Goal: Task Accomplishment & Management: Use online tool/utility

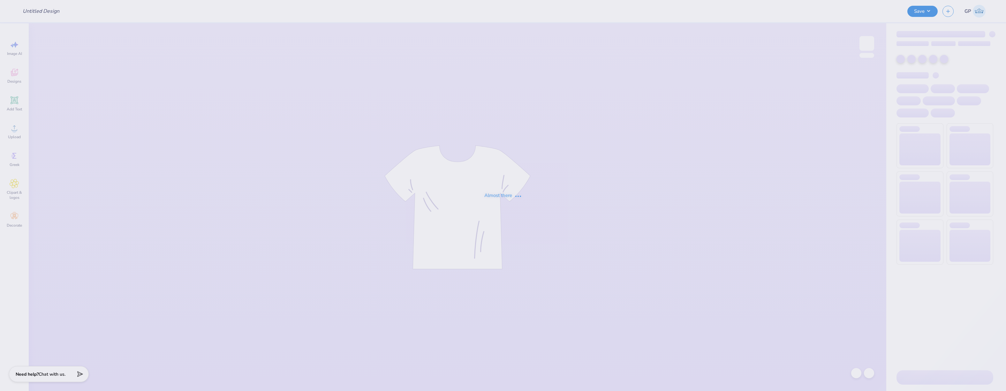
type input "UTK Club Soccer shirt"
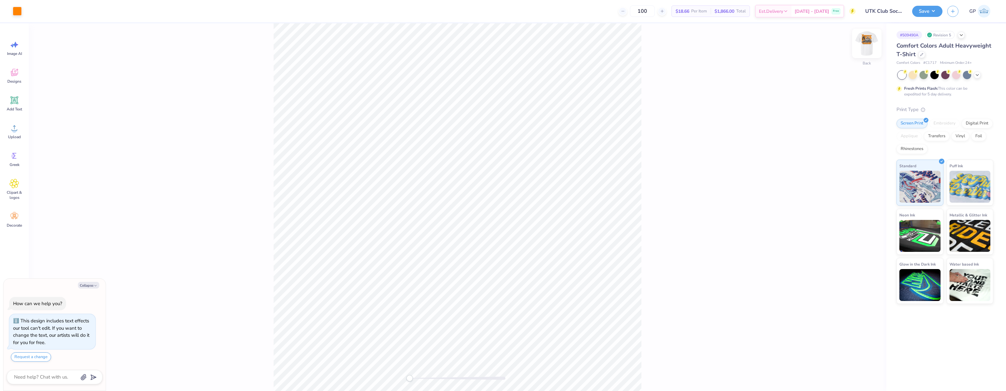
click at [867, 44] on img at bounding box center [867, 44] width 26 height 26
click at [16, 131] on circle at bounding box center [14, 130] width 4 height 4
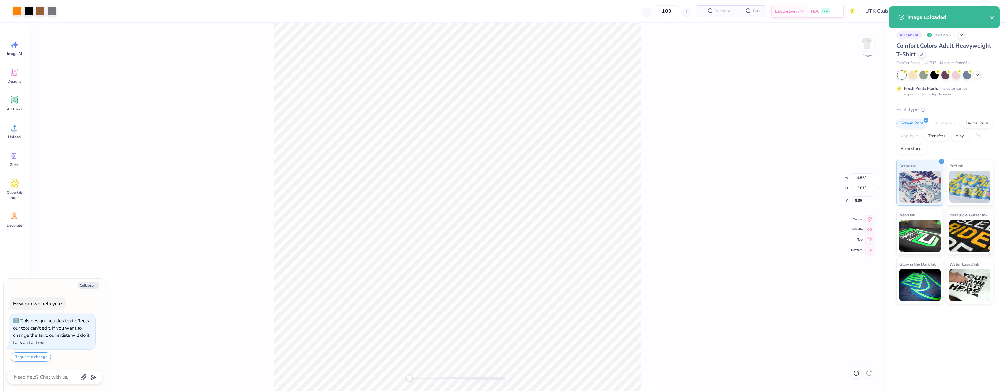
type textarea "x"
click at [861, 177] on input "14.53" at bounding box center [862, 177] width 23 height 9
type input "12.5"
type textarea "x"
type input "12.50"
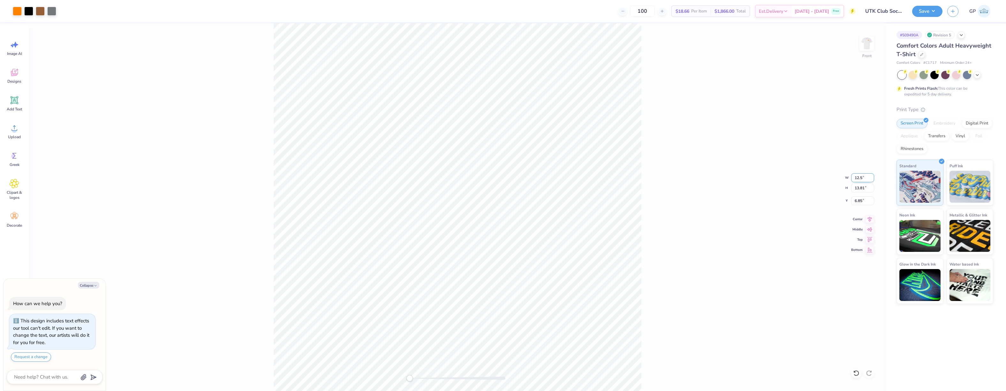
type input "11.88"
click at [855, 200] on input "7.81" at bounding box center [862, 200] width 23 height 9
type input "3"
click at [699, 179] on div "Front W 12.50 12.50 " H 11.88 11.88 " Y 3 3 " Center Middle Top Bottom" at bounding box center [458, 207] width 858 height 368
click at [920, 11] on button "Save" at bounding box center [927, 10] width 30 height 11
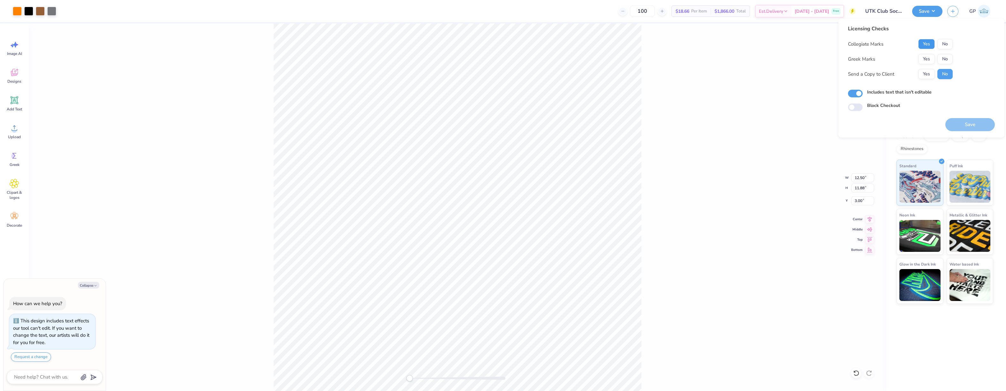
click at [924, 43] on button "Yes" at bounding box center [927, 44] width 17 height 10
click at [949, 60] on button "No" at bounding box center [945, 59] width 15 height 10
click at [966, 124] on button "Save" at bounding box center [971, 124] width 50 height 13
type textarea "x"
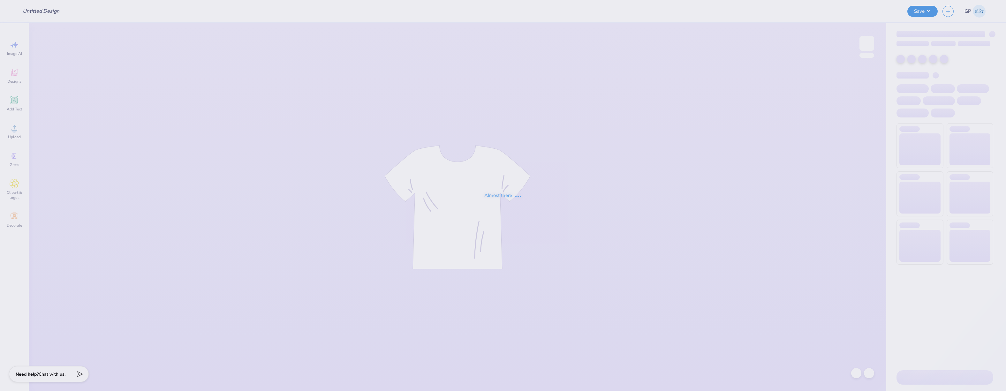
type input "bid day"
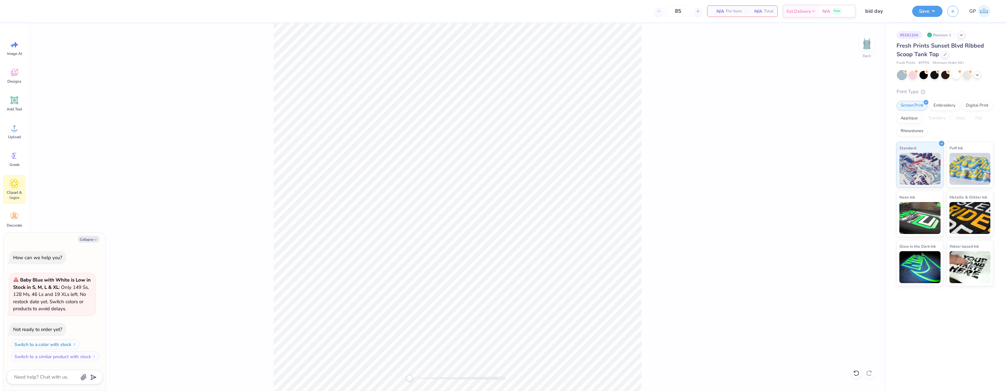
click at [16, 183] on icon at bounding box center [14, 184] width 4 height 4
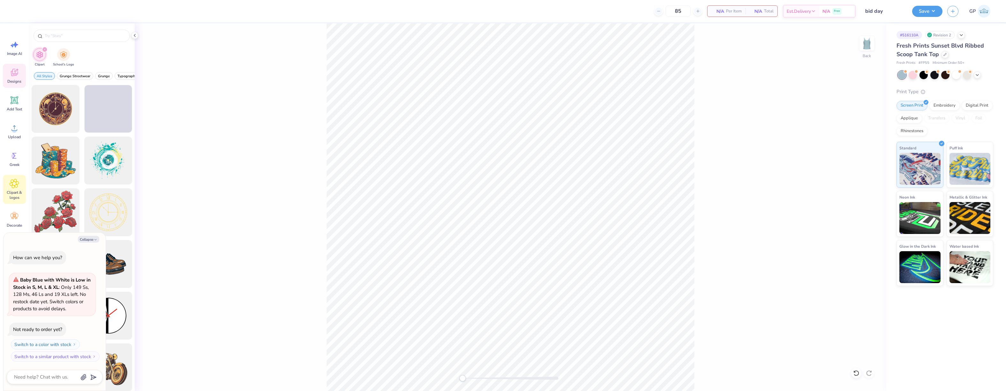
click at [18, 77] on icon at bounding box center [15, 73] width 10 height 10
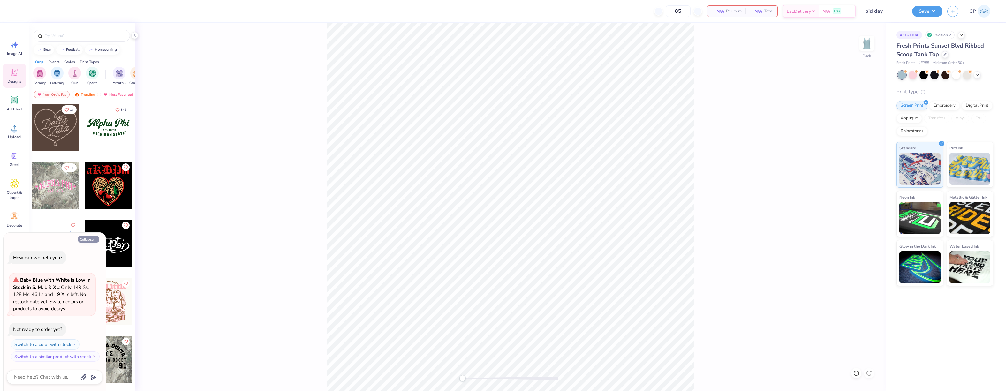
click at [92, 240] on button "Collapse" at bounding box center [88, 239] width 21 height 7
type textarea "x"
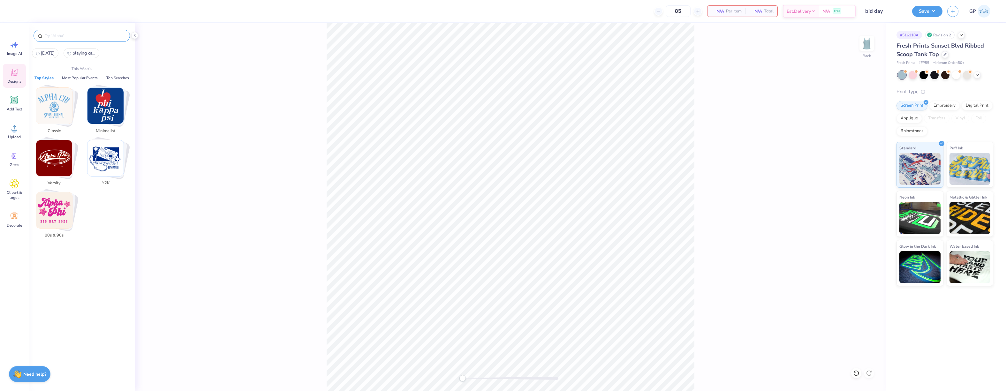
click at [76, 39] on input "text" at bounding box center [85, 36] width 82 height 6
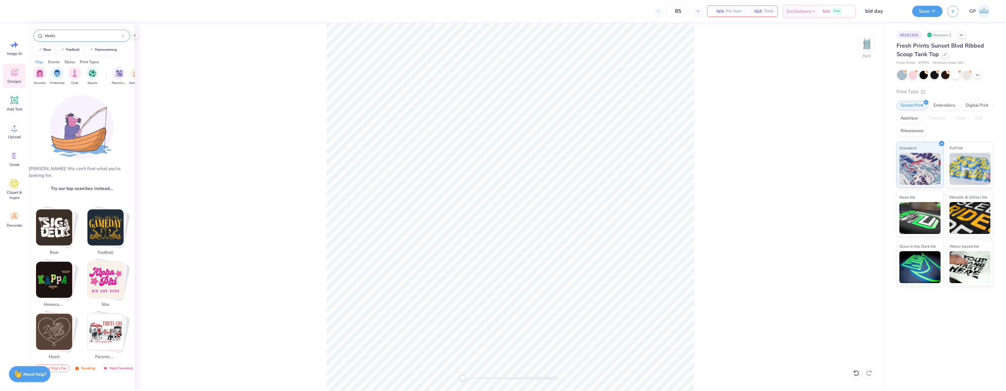
drag, startPoint x: 67, startPoint y: 38, endPoint x: 33, endPoint y: 37, distance: 34.2
click at [33, 37] on div "shells" at bounding box center [82, 34] width 106 height 22
type input "seashell"
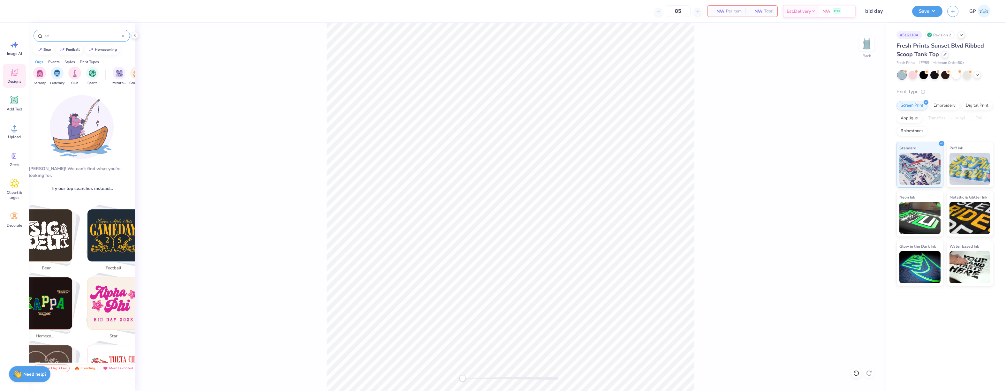
type input "s"
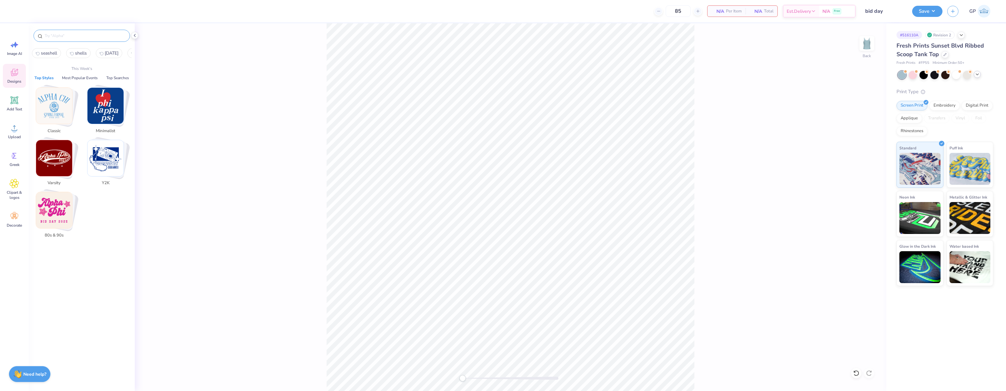
click at [978, 76] on icon at bounding box center [977, 74] width 5 height 5
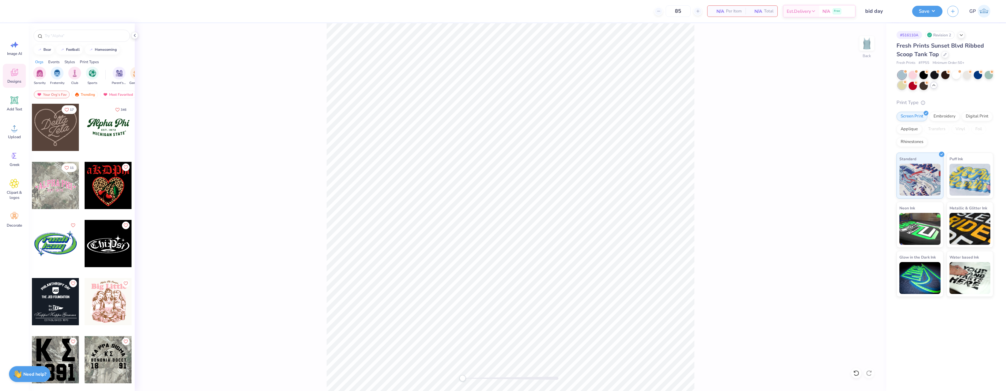
click at [902, 88] on div at bounding box center [902, 85] width 8 height 8
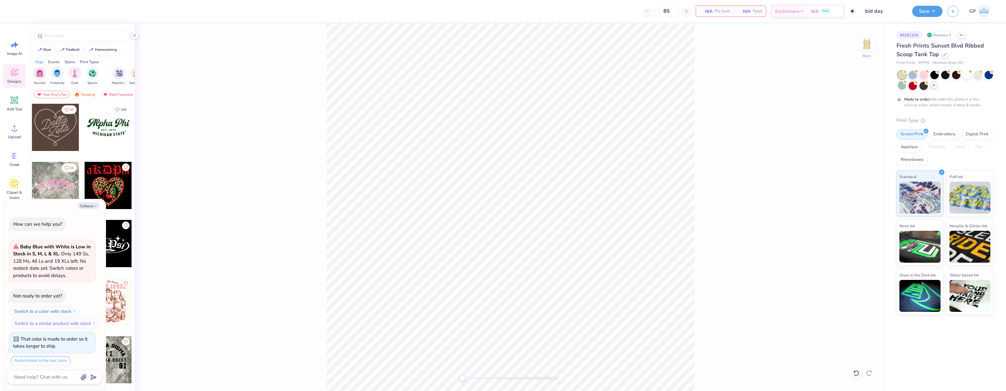
scroll to position [20, 0]
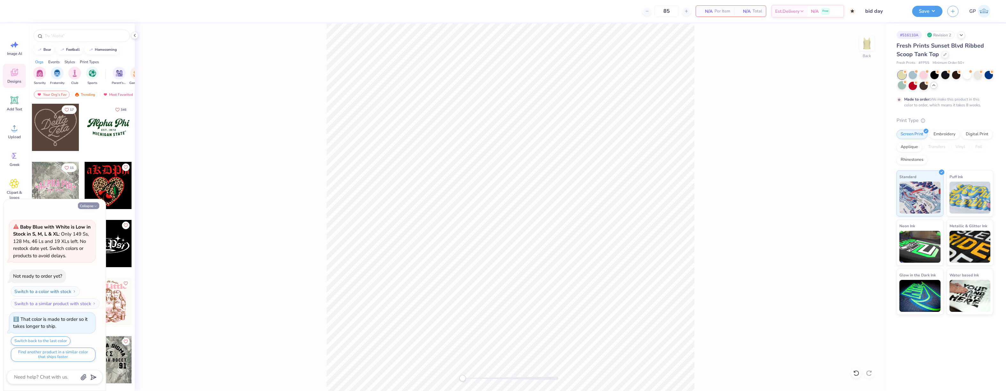
click at [94, 204] on button "Collapse" at bounding box center [88, 205] width 21 height 7
type textarea "x"
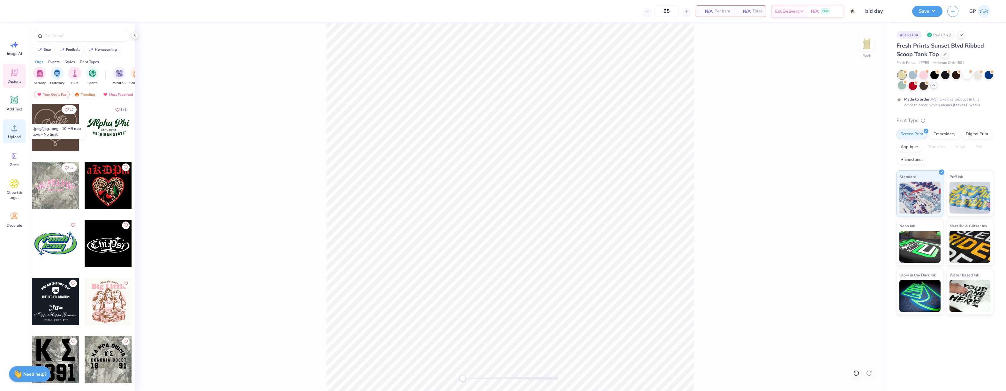
click at [11, 131] on icon at bounding box center [15, 128] width 10 height 10
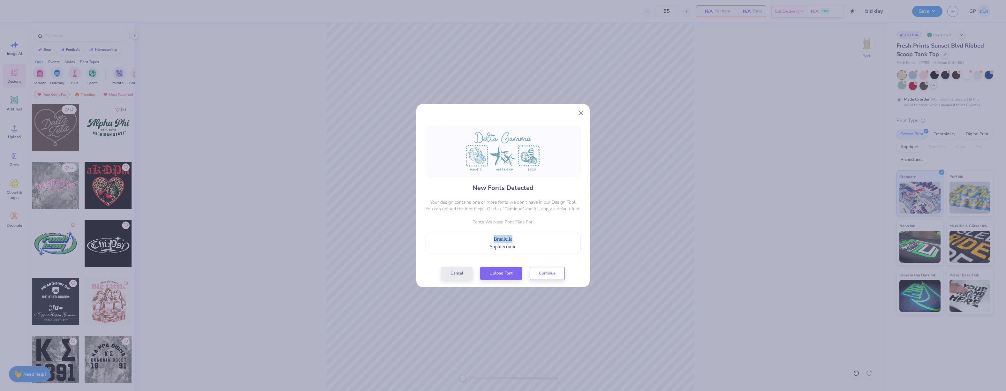
drag, startPoint x: 517, startPoint y: 239, endPoint x: 490, endPoint y: 241, distance: 26.6
click at [490, 241] on div "Braniella" at bounding box center [503, 239] width 148 height 8
copy span "Braniella"
drag, startPoint x: 519, startPoint y: 248, endPoint x: 491, endPoint y: 249, distance: 28.8
click at [491, 249] on div "Sophiecomic" at bounding box center [503, 247] width 148 height 8
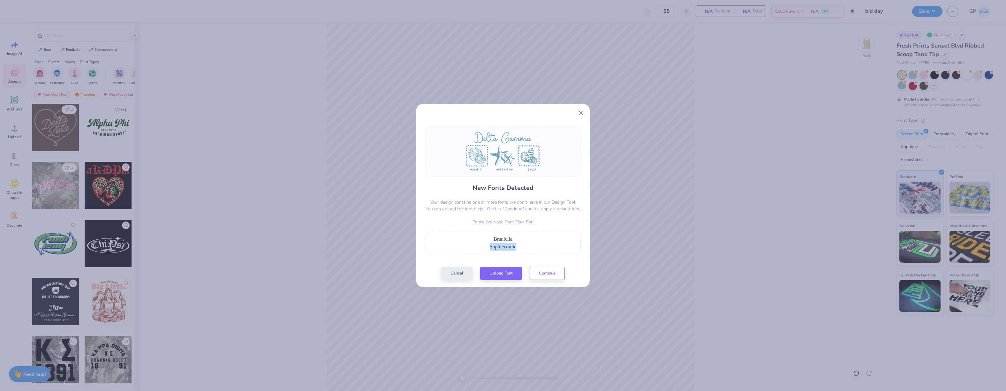
copy span "Sophiecomic"
click at [508, 272] on button "Upload Font" at bounding box center [501, 271] width 42 height 13
click at [500, 274] on button "Upload Font" at bounding box center [501, 271] width 42 height 13
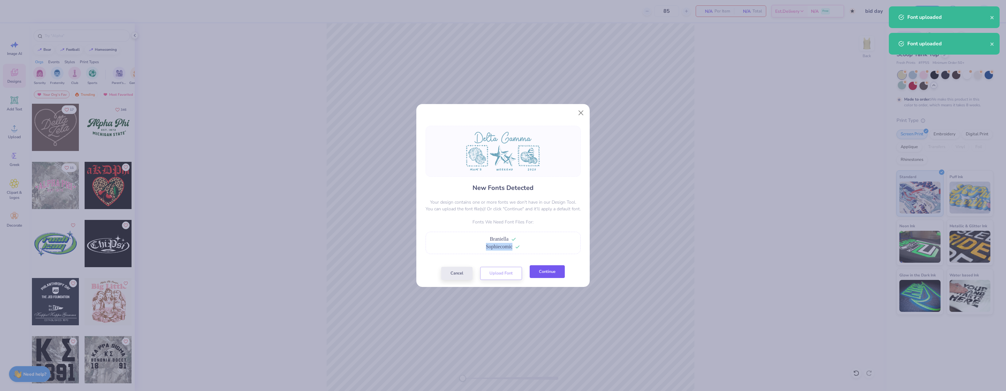
click at [541, 275] on button "Continue" at bounding box center [547, 271] width 35 height 13
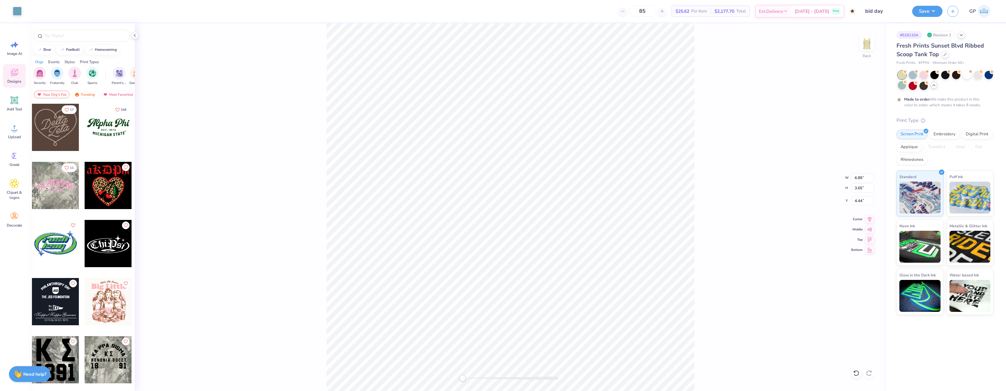
type input "6.89"
type input "3.65"
type input "7.08"
type input "3.75"
type input "7.01"
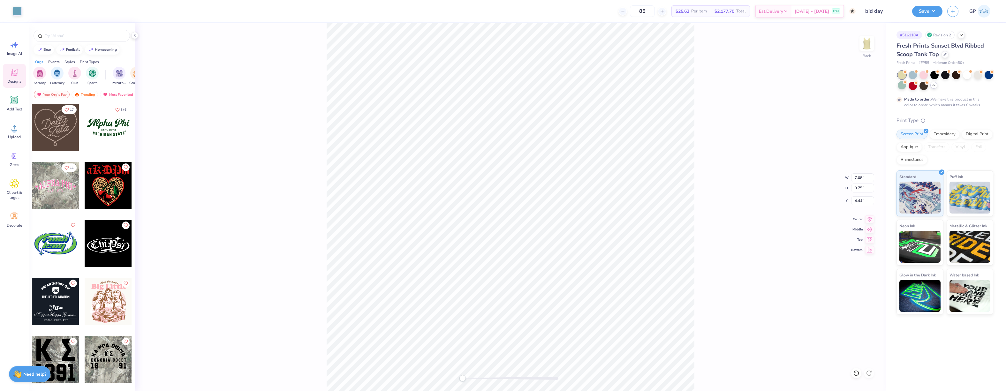
type input "3.71"
type input "6.99"
type input "3.70"
click at [855, 201] on input "1.92" at bounding box center [862, 200] width 23 height 9
type input "2.00"
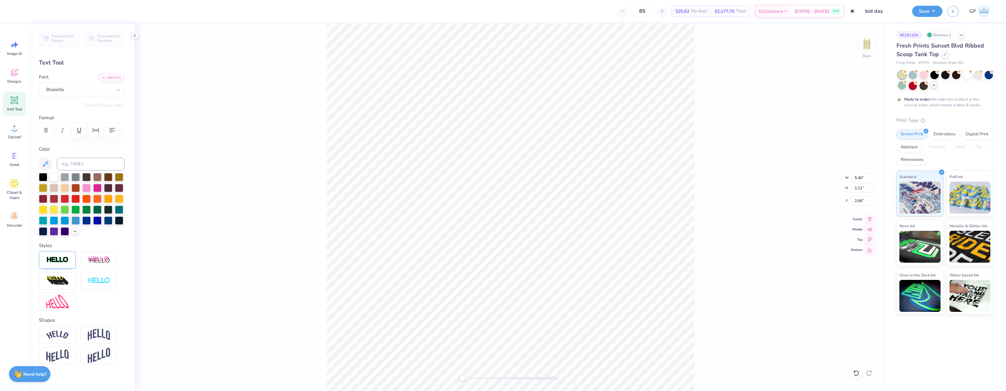
scroll to position [5, 3]
type textarea "Alpha Sigma Tau"
type input "6.23"
type input "0.24"
type input "5.47"
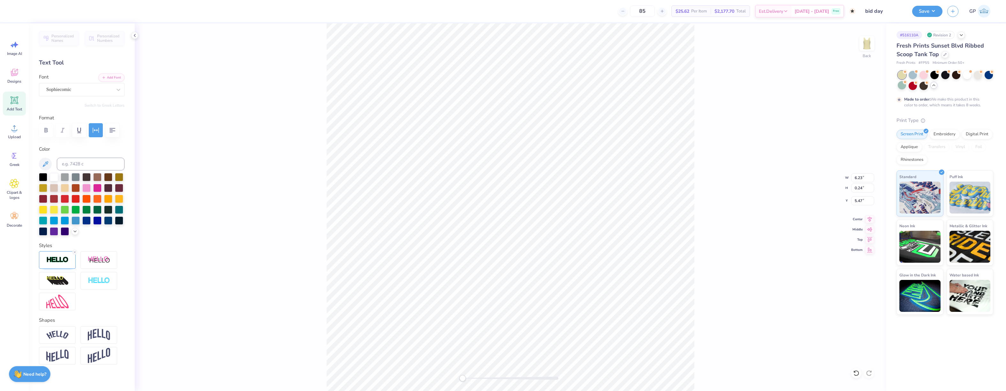
scroll to position [5, 1]
type textarea "EST. 1899"
click at [864, 201] on input "1.87" at bounding box center [862, 200] width 23 height 9
type input "2.00"
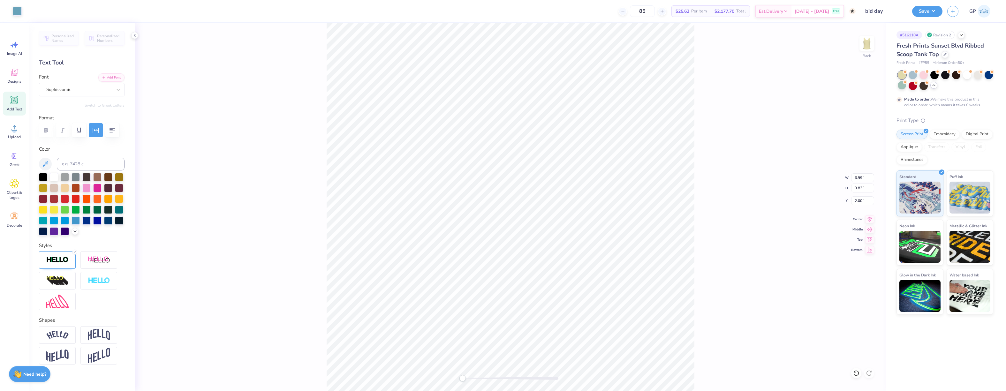
click at [742, 209] on div "Back W 6.99 6.99 " H 3.83 3.83 " Y 2.00 2.00 " Center Middle Top Bottom" at bounding box center [511, 207] width 752 height 368
click at [924, 11] on button "Save" at bounding box center [927, 10] width 30 height 11
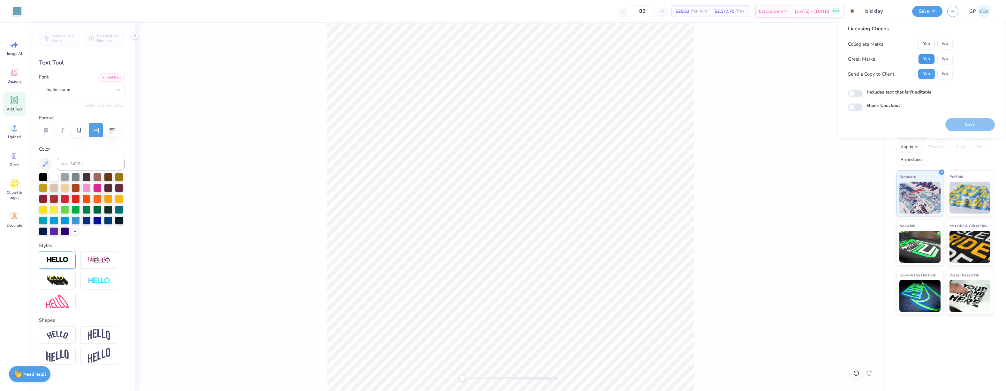
click at [929, 59] on button "Yes" at bounding box center [927, 59] width 17 height 10
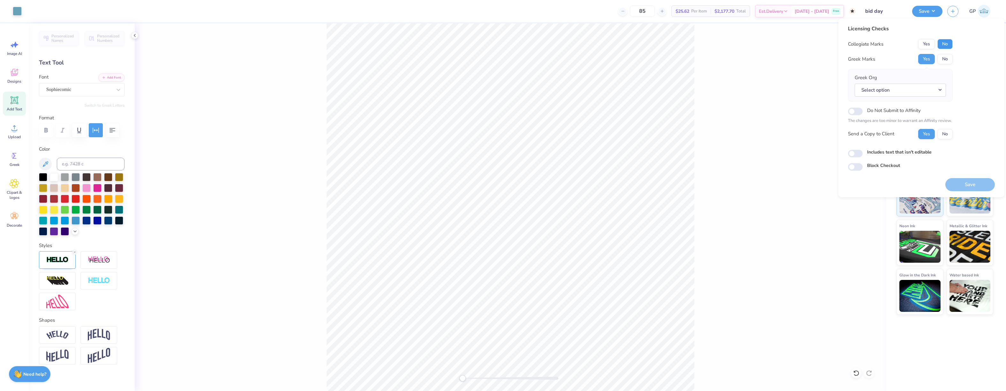
click at [944, 46] on button "No" at bounding box center [945, 44] width 15 height 10
click at [960, 182] on button "Save" at bounding box center [971, 184] width 50 height 13
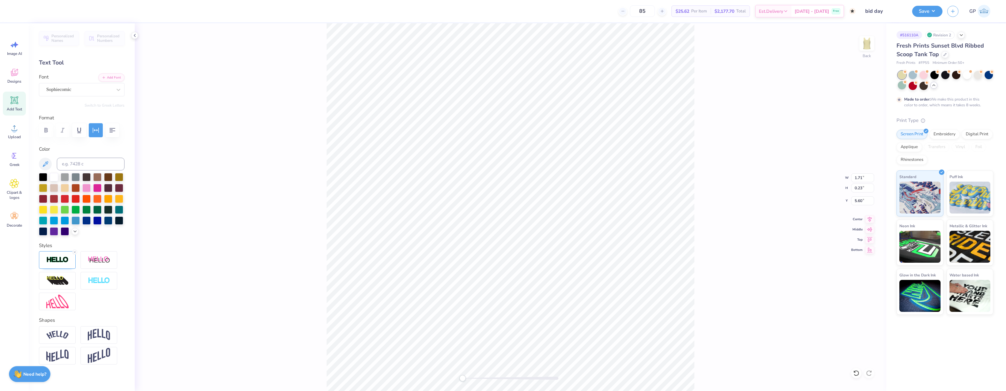
scroll to position [5, 1]
type textarea "BID DAY 2025"
click at [920, 12] on button "Save" at bounding box center [927, 10] width 30 height 11
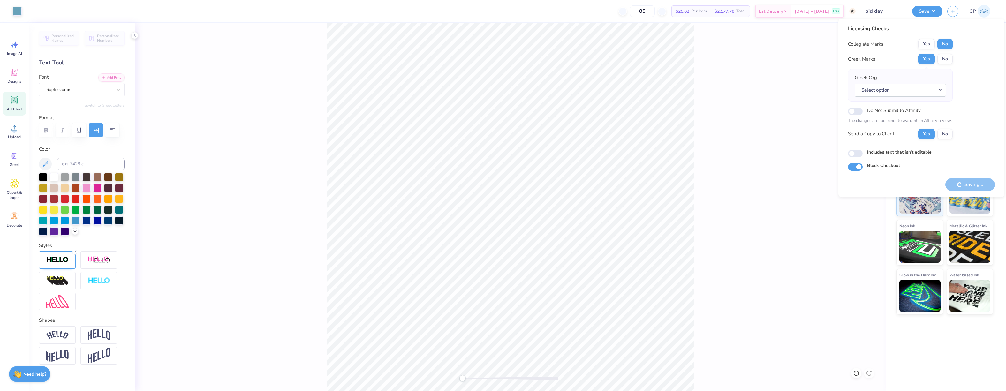
checkbox input "true"
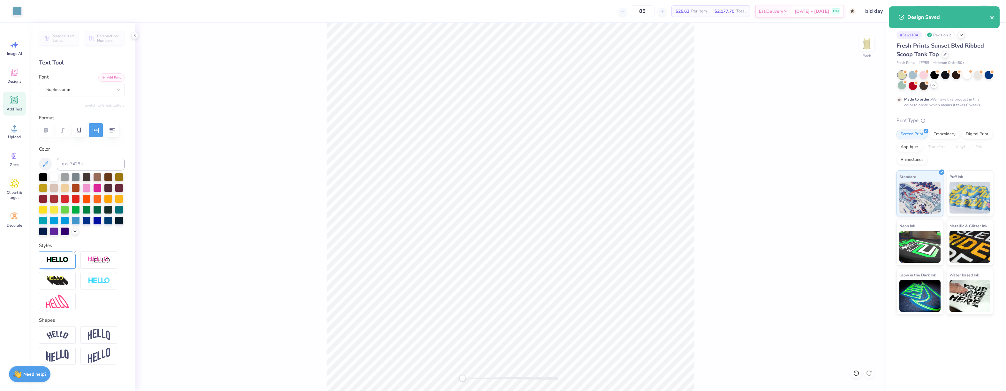
click at [992, 17] on icon "close" at bounding box center [992, 17] width 4 height 5
click at [918, 15] on button "Save" at bounding box center [927, 11] width 30 height 11
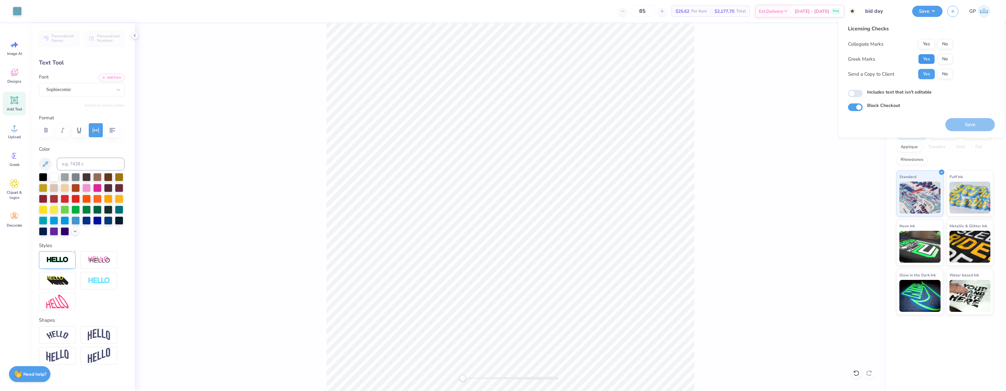
click at [930, 56] on button "Yes" at bounding box center [927, 59] width 17 height 10
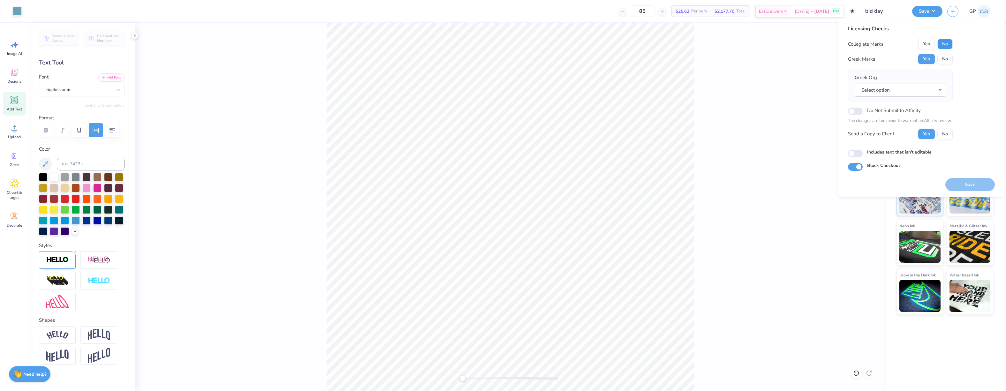
click at [946, 45] on button "No" at bounding box center [945, 44] width 15 height 10
click at [963, 184] on button "Save" at bounding box center [971, 184] width 50 height 13
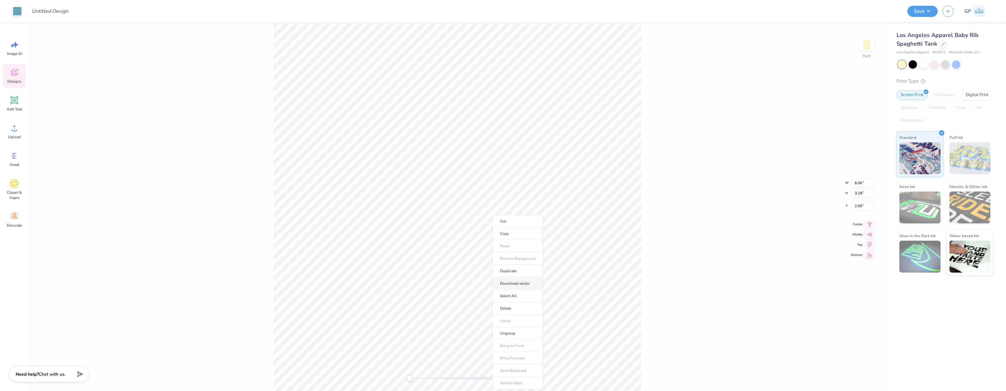
click at [522, 283] on li "Download vector" at bounding box center [518, 284] width 50 height 12
